Goal: Information Seeking & Learning: Compare options

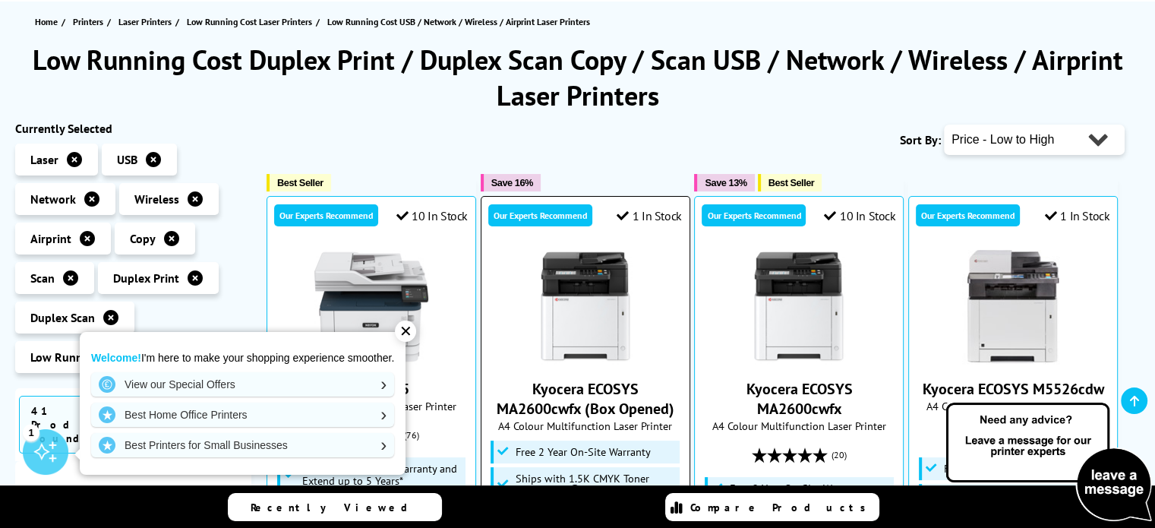
scroll to position [228, 0]
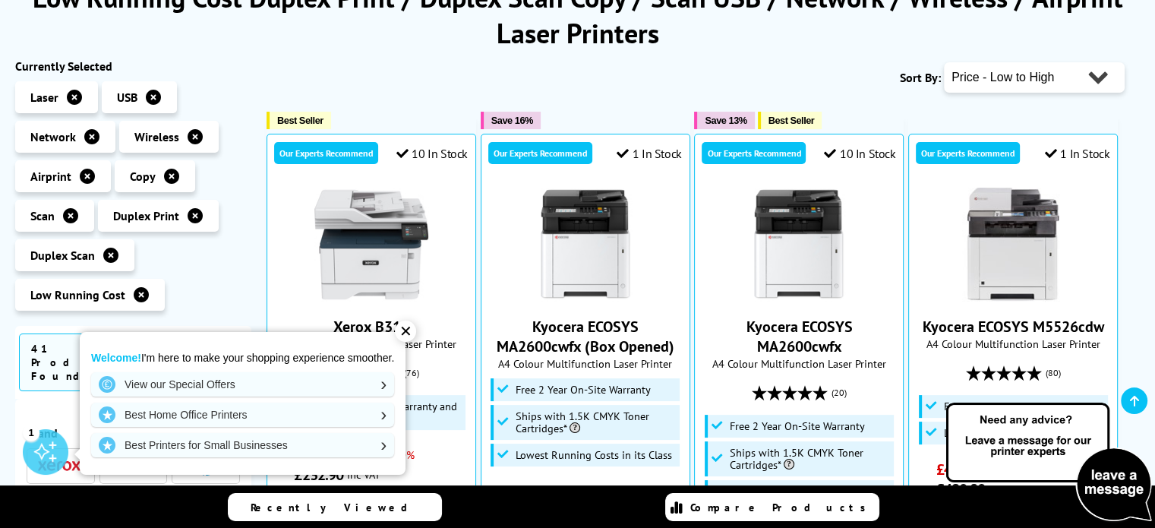
click at [416, 331] on div "✕" at bounding box center [405, 330] width 21 height 21
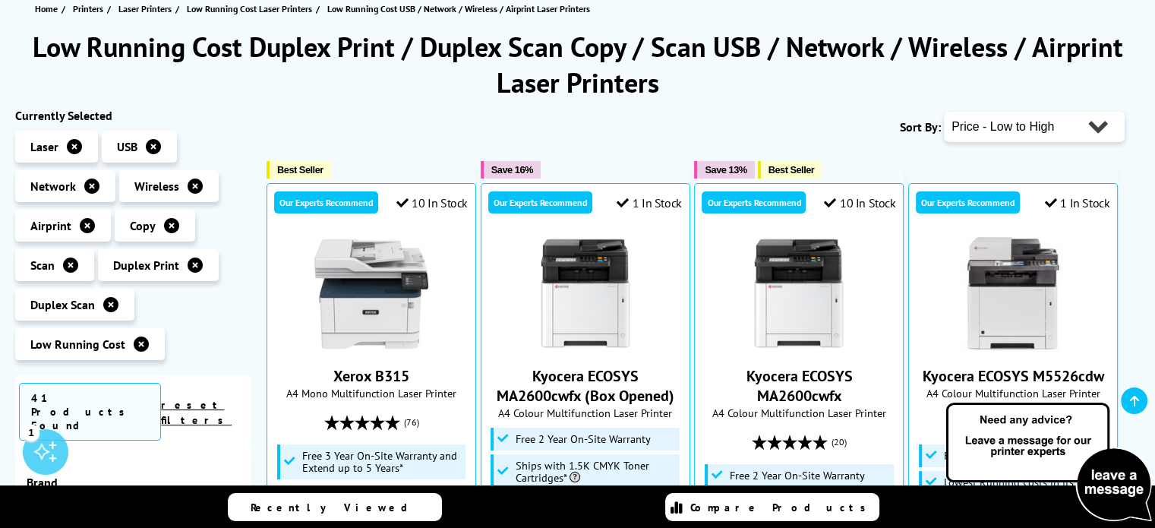
scroll to position [152, 0]
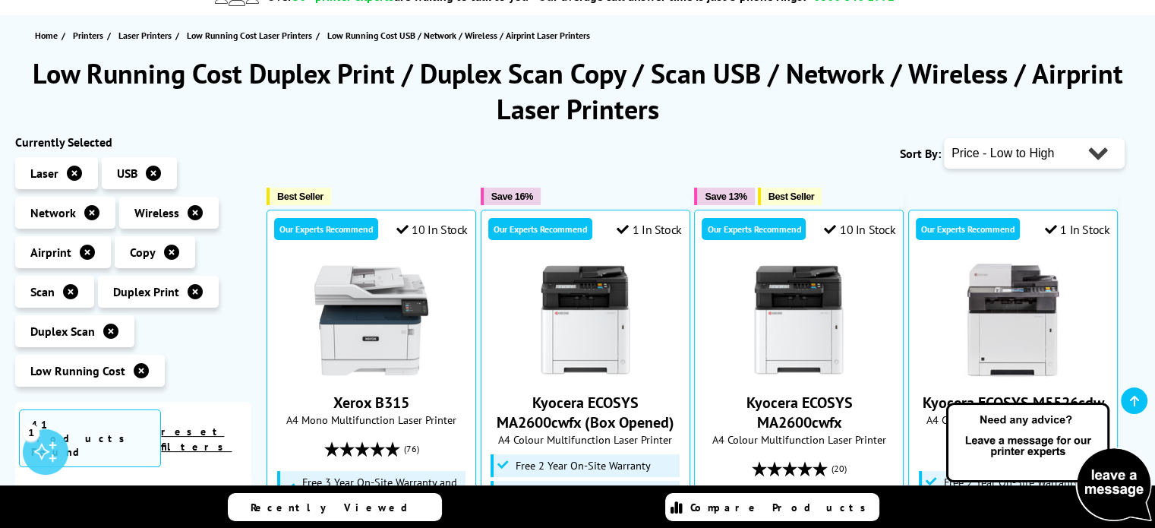
click at [196, 290] on icon at bounding box center [195, 291] width 15 height 15
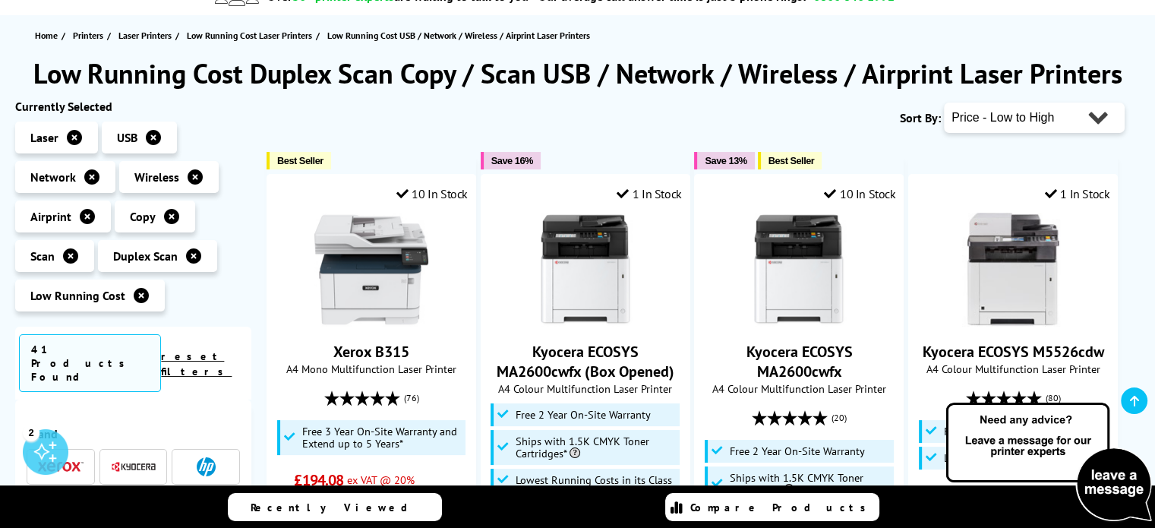
click at [198, 251] on icon at bounding box center [193, 255] width 15 height 15
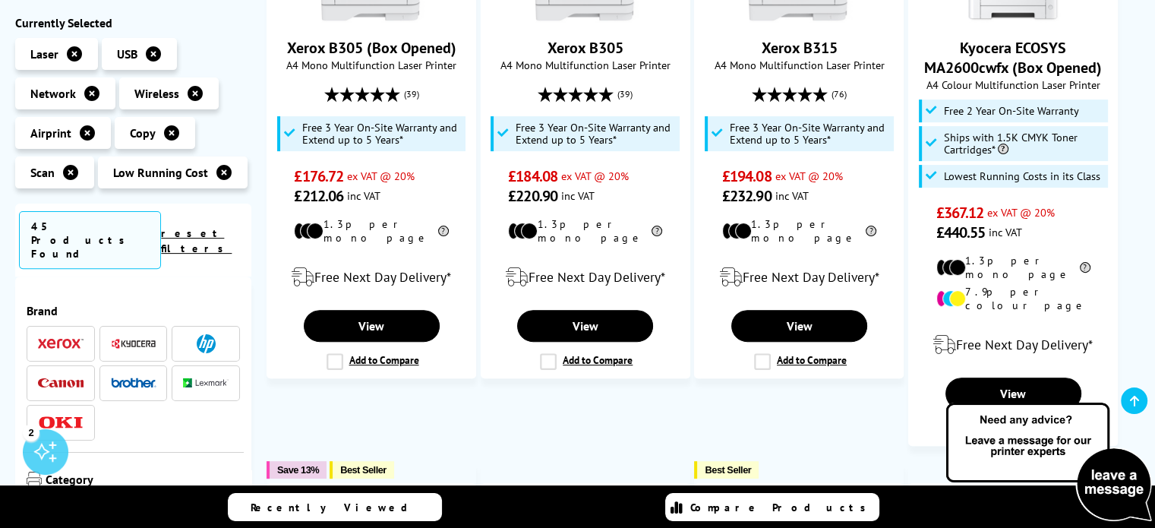
scroll to position [228, 0]
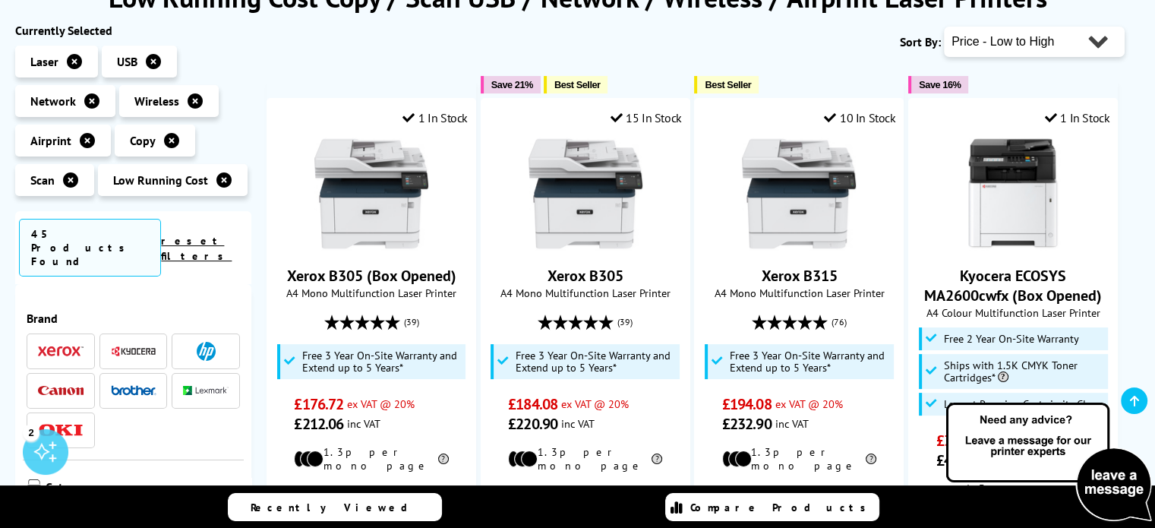
click at [89, 99] on icon at bounding box center [91, 100] width 15 height 15
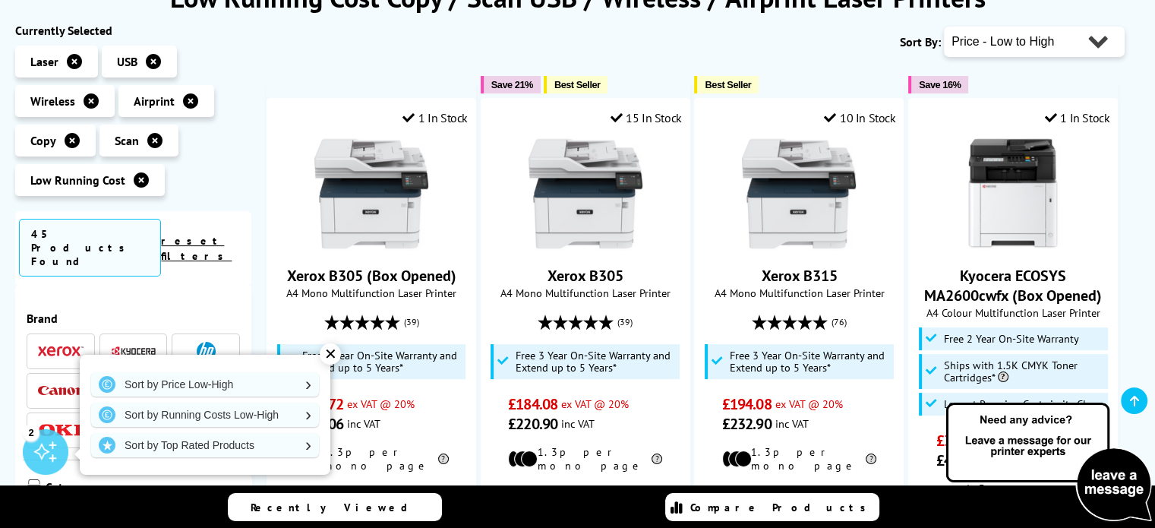
click at [330, 349] on div "✕" at bounding box center [330, 353] width 21 height 21
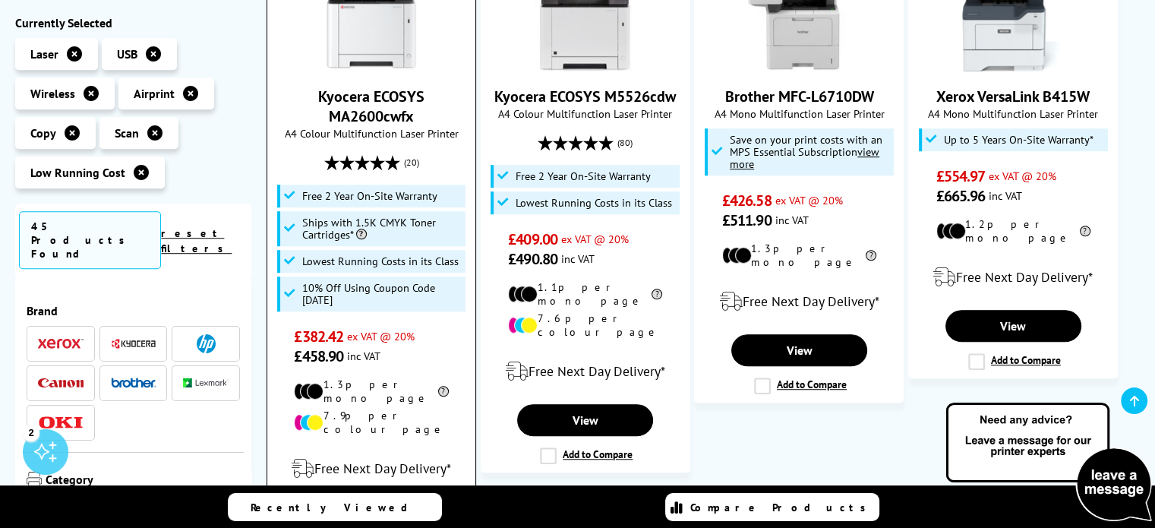
scroll to position [1063, 0]
